Goal: Navigation & Orientation: Find specific page/section

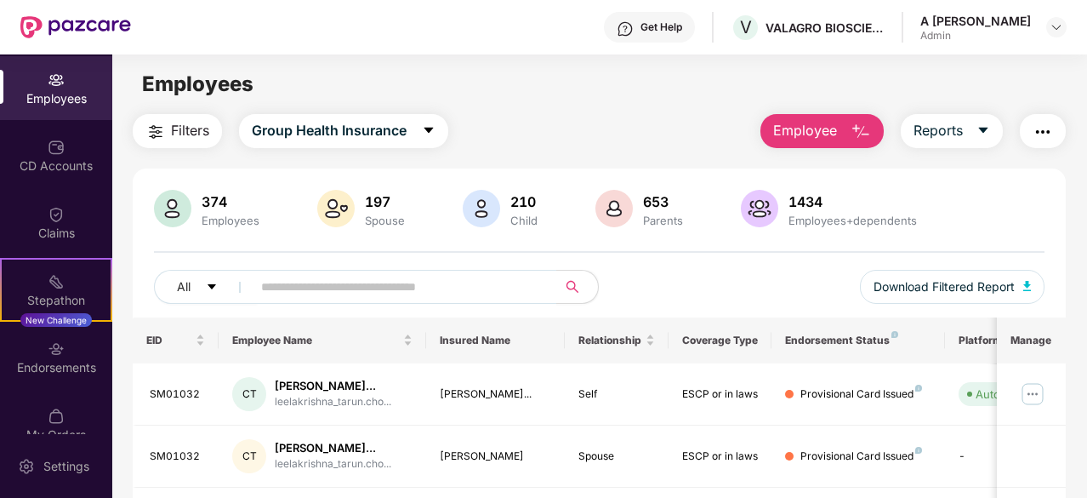
scroll to position [157, 0]
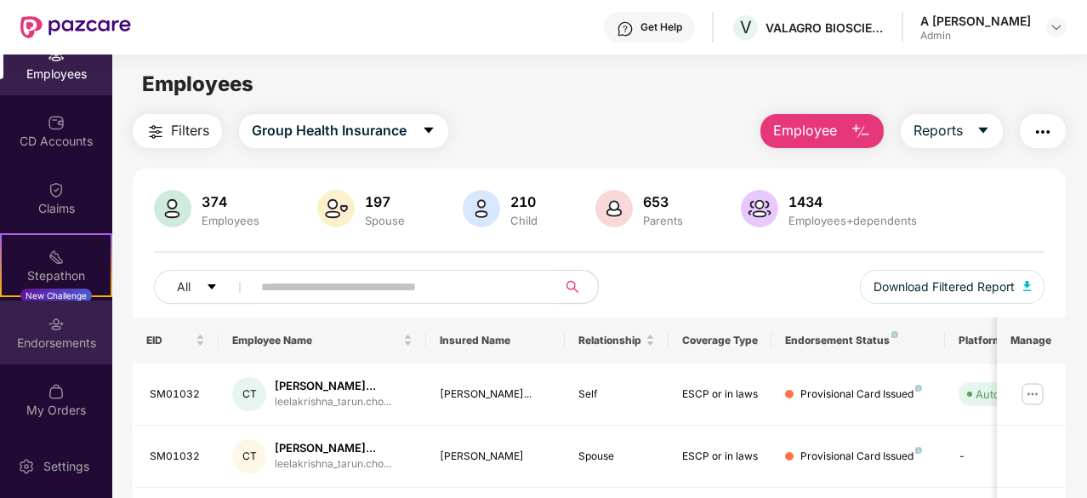
click at [83, 318] on div "Endorsements" at bounding box center [56, 332] width 112 height 64
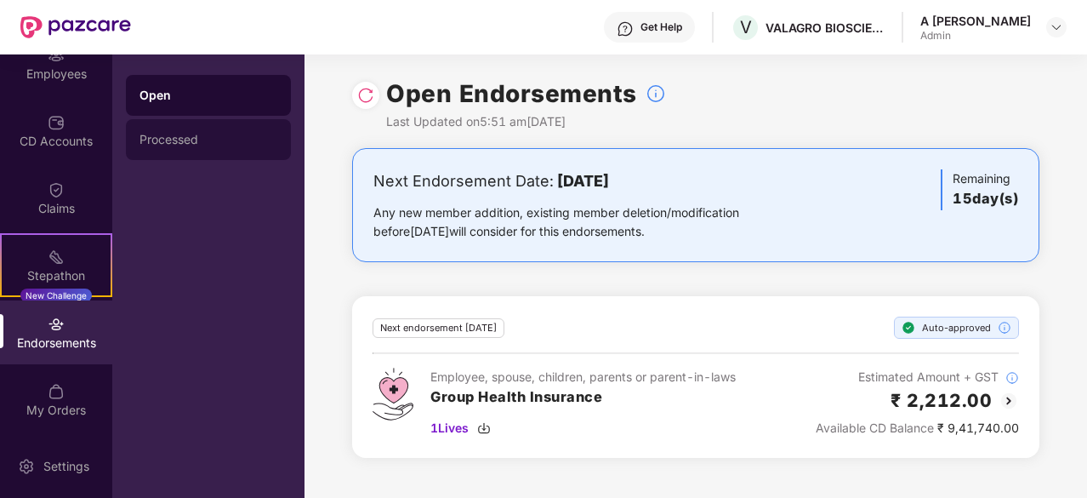
click at [189, 135] on div "Processed" at bounding box center [209, 140] width 138 height 14
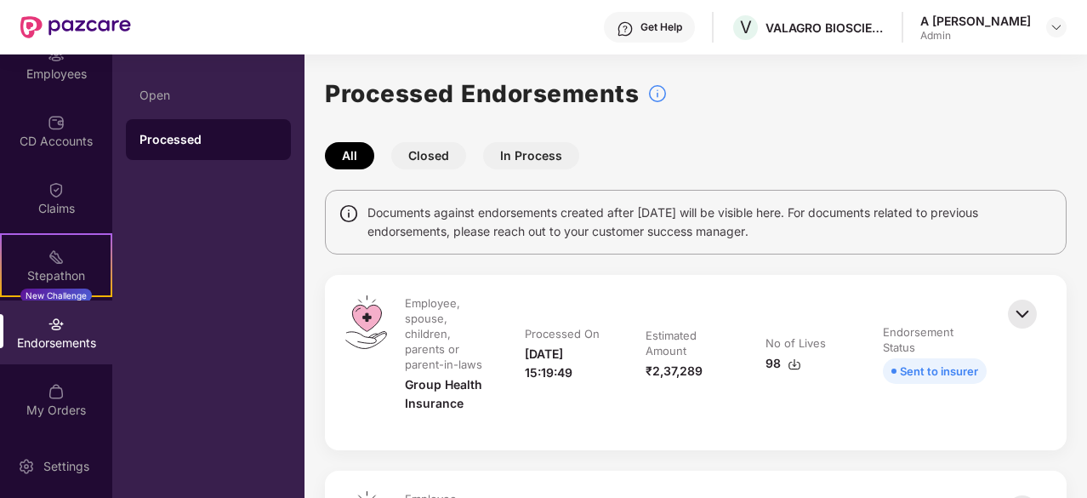
click at [505, 153] on button "In Process" at bounding box center [531, 155] width 96 height 27
click at [427, 153] on button "Closed" at bounding box center [428, 155] width 75 height 27
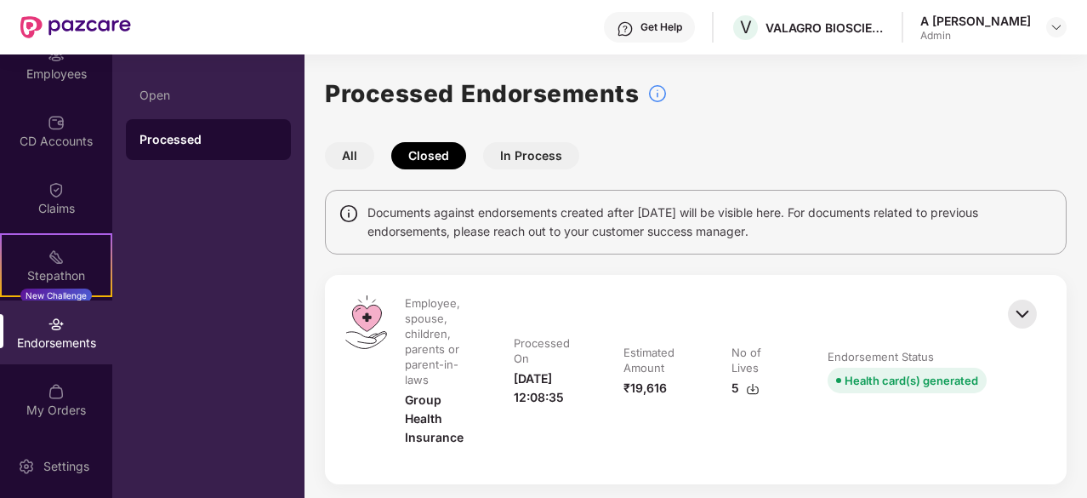
click at [538, 150] on button "In Process" at bounding box center [531, 155] width 96 height 27
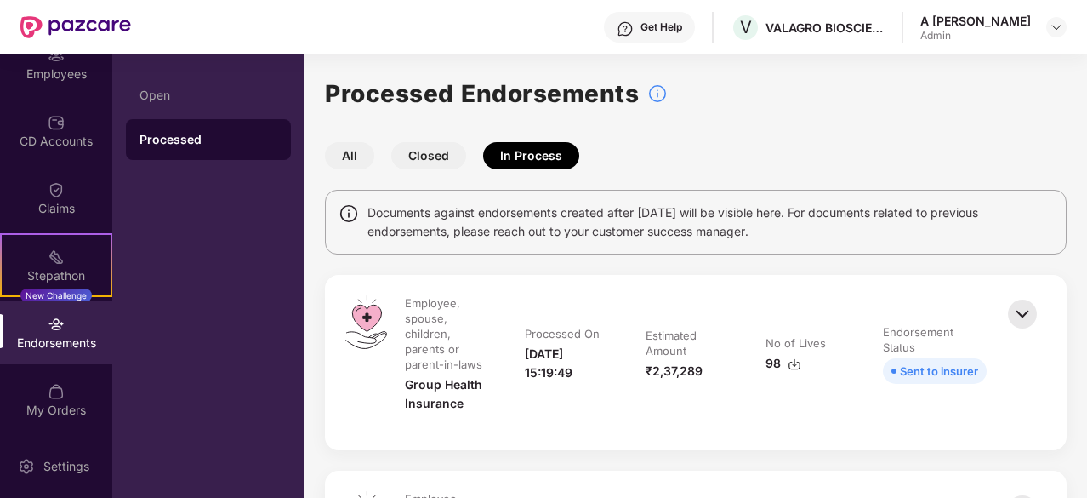
click at [858, 150] on div "All Closed In Process" at bounding box center [696, 155] width 742 height 27
click at [54, 139] on div "CD Accounts" at bounding box center [56, 141] width 112 height 17
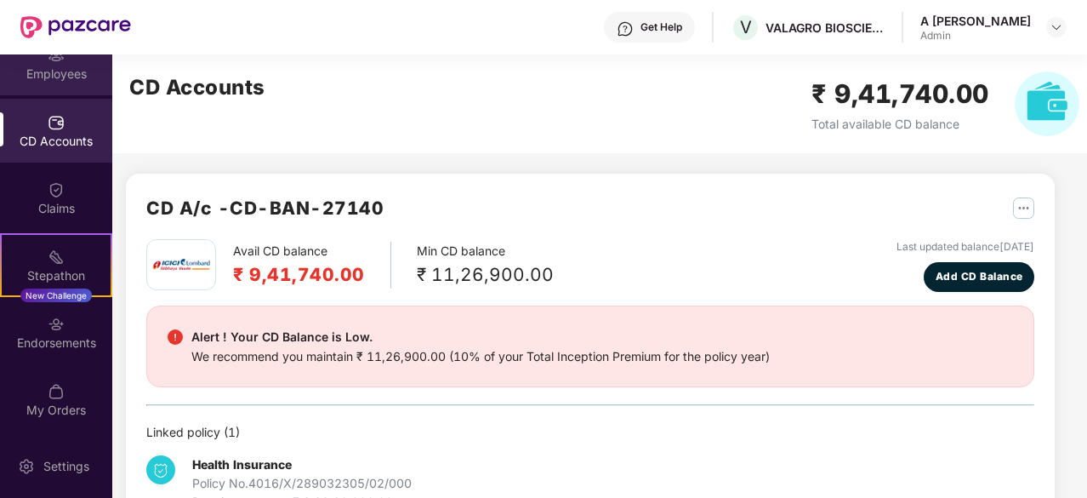
click at [61, 79] on div "Employees" at bounding box center [56, 74] width 112 height 17
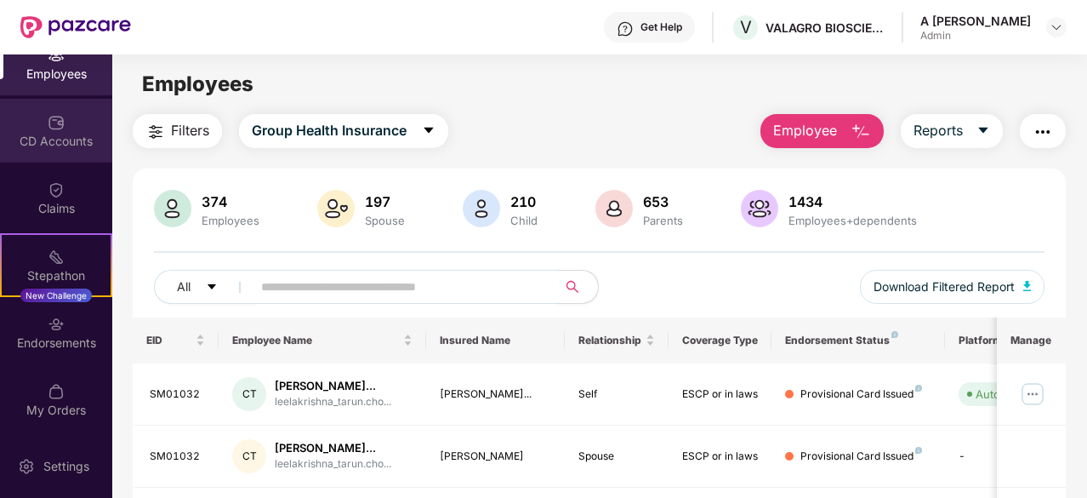
click at [63, 134] on div "CD Accounts" at bounding box center [56, 141] width 112 height 17
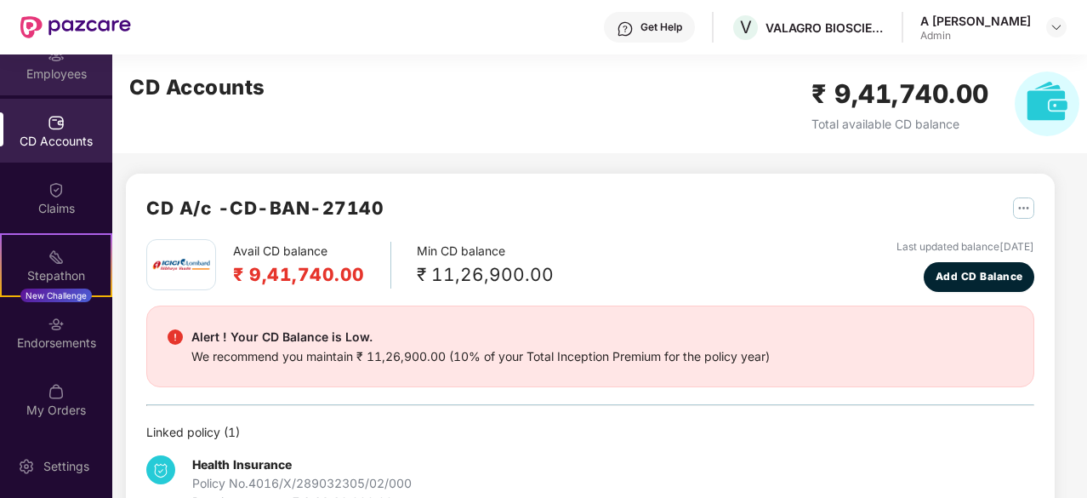
click at [76, 83] on div "Employees" at bounding box center [56, 63] width 112 height 64
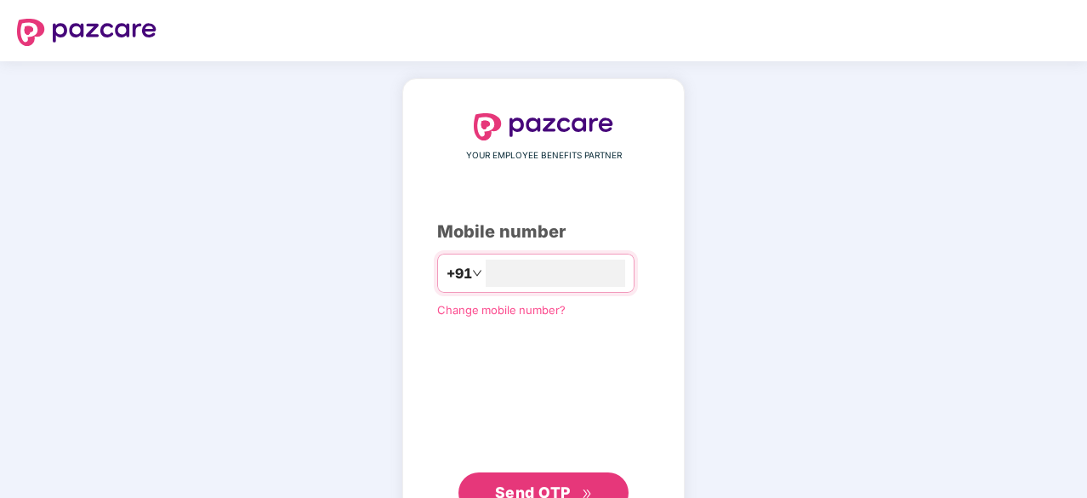
type input "**********"
click at [566, 484] on span "Send OTP" at bounding box center [533, 491] width 76 height 18
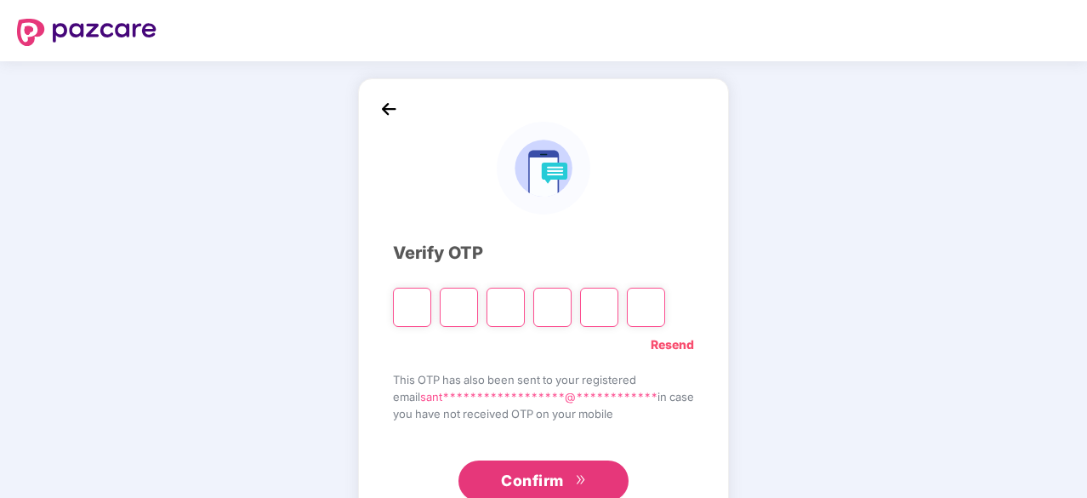
type input "*"
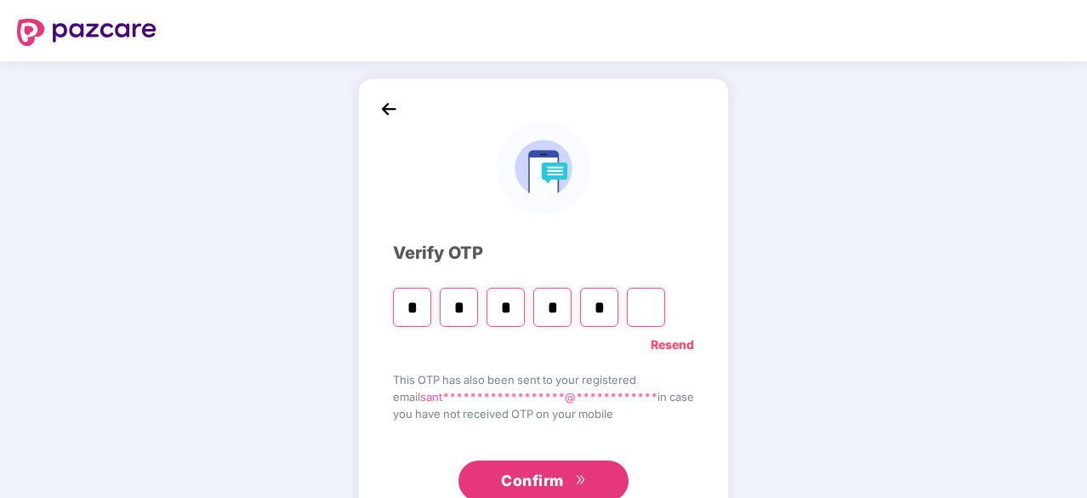
type input "*"
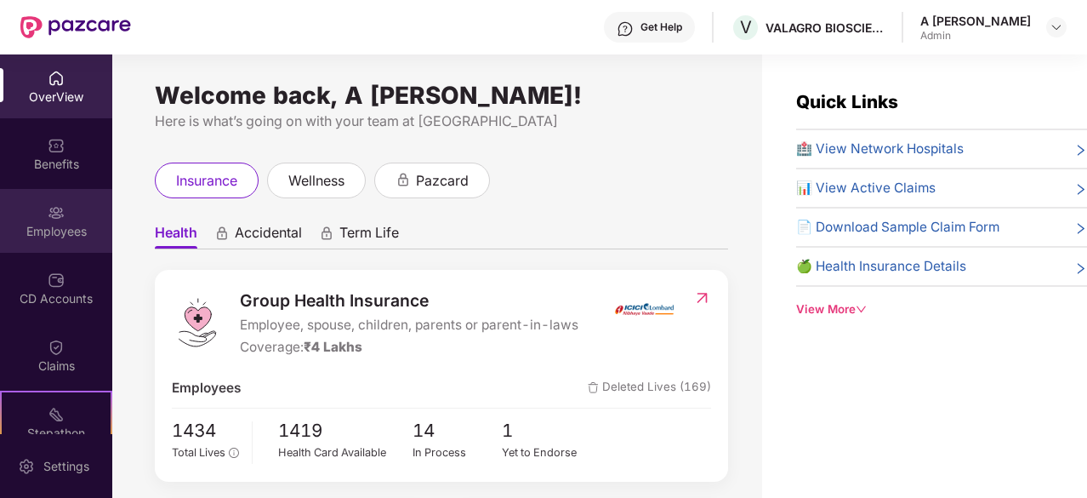
click at [60, 217] on img at bounding box center [56, 212] width 17 height 17
